Goal: Task Accomplishment & Management: Manage account settings

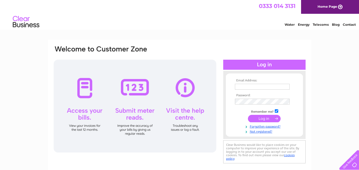
type input "philmanley46@gmail.com"
click at [263, 118] on input "submit" at bounding box center [264, 118] width 33 height 7
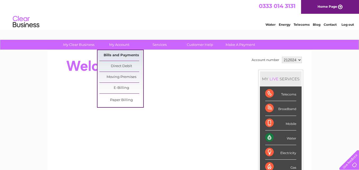
click at [122, 54] on link "Bills and Payments" at bounding box center [121, 55] width 44 height 11
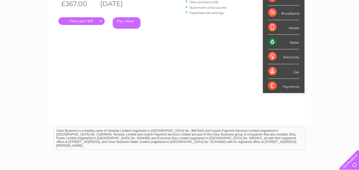
scroll to position [18, 0]
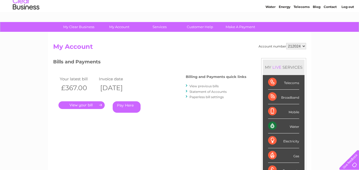
click at [78, 104] on link "." at bounding box center [81, 105] width 46 height 8
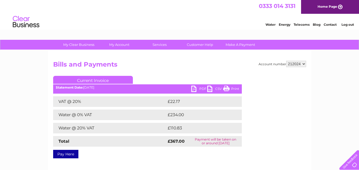
click at [195, 87] on link "PDF" at bounding box center [199, 90] width 16 height 8
click at [348, 25] on link "Log out" at bounding box center [347, 25] width 12 height 4
